Goal: Information Seeking & Learning: Learn about a topic

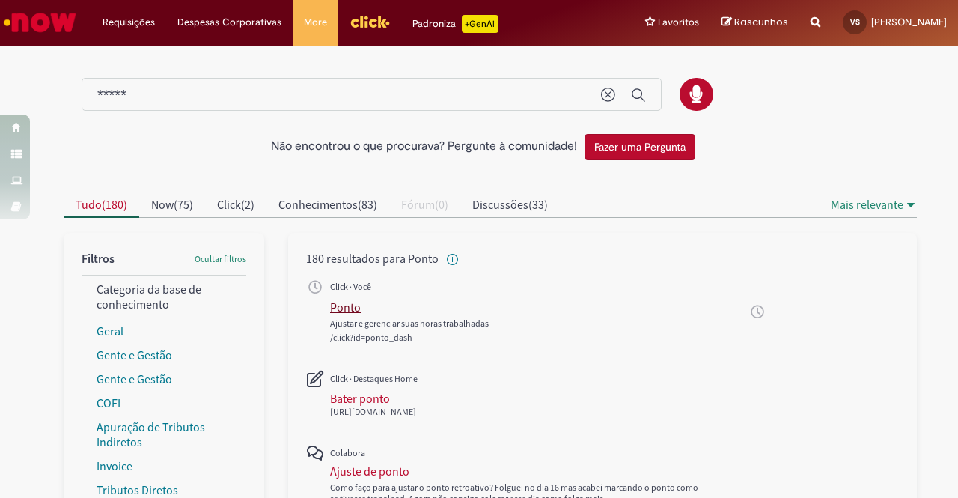
click at [341, 304] on div "Ponto" at bounding box center [345, 306] width 31 height 15
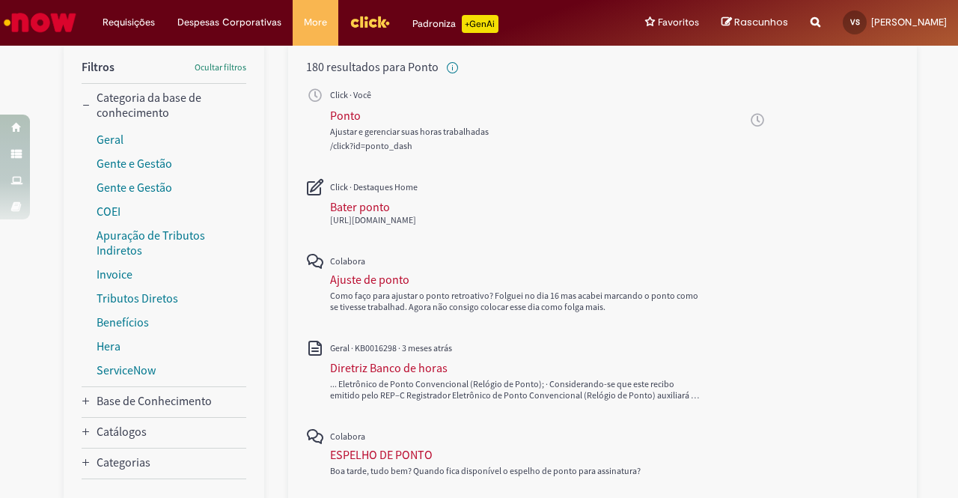
scroll to position [225, 0]
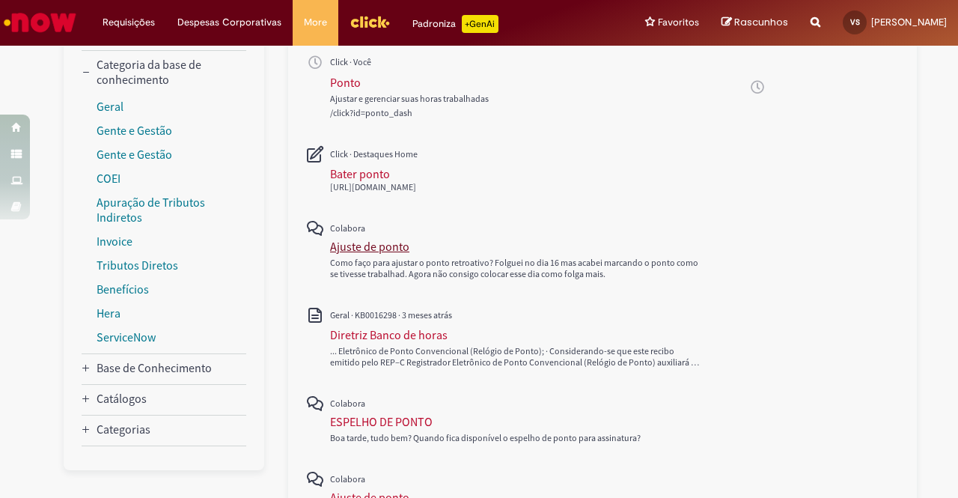
click at [371, 241] on div "Ajuste de ponto" at bounding box center [369, 246] width 79 height 15
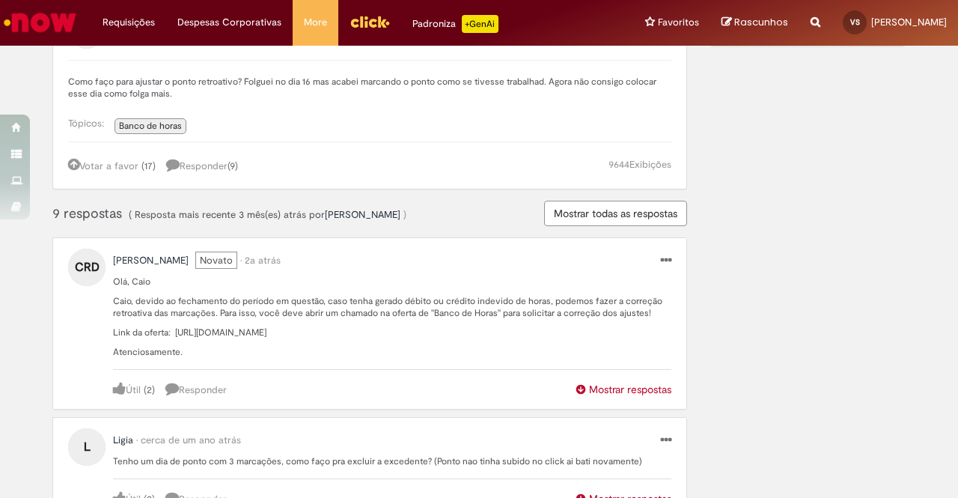
scroll to position [150, 0]
drag, startPoint x: 169, startPoint y: 327, endPoint x: 537, endPoint y: 341, distance: 368.5
click at [537, 338] on p "Link da oferta: https://ambev.service-now.com/ambevnow?id=sc_cat_item&table=sc_…" at bounding box center [392, 332] width 558 height 12
copy p "https://ambev.service-now.com/ambevnow?id=sc_cat_item&table=sc_cat_item&sys_id=…"
click at [407, 310] on p "Caio, devido ao fechamento do período em questão, caso tenha gerado débito ou c…" at bounding box center [392, 306] width 558 height 24
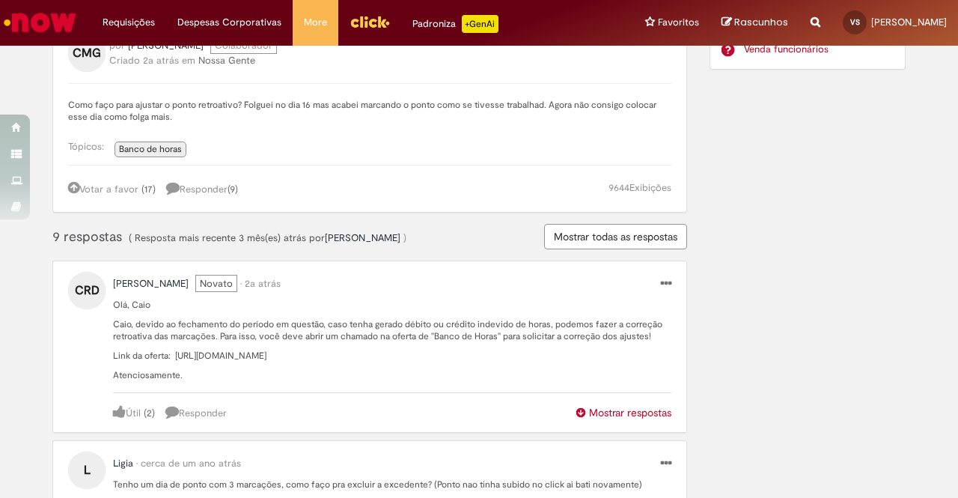
scroll to position [0, 0]
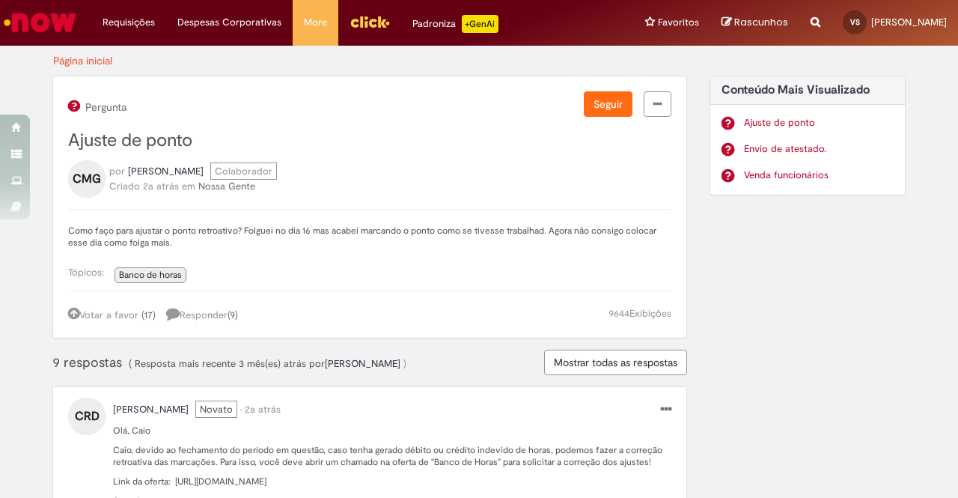
click at [47, 19] on img "Ir para a Homepage" at bounding box center [39, 22] width 77 height 30
